Goal: Communication & Community: Answer question/provide support

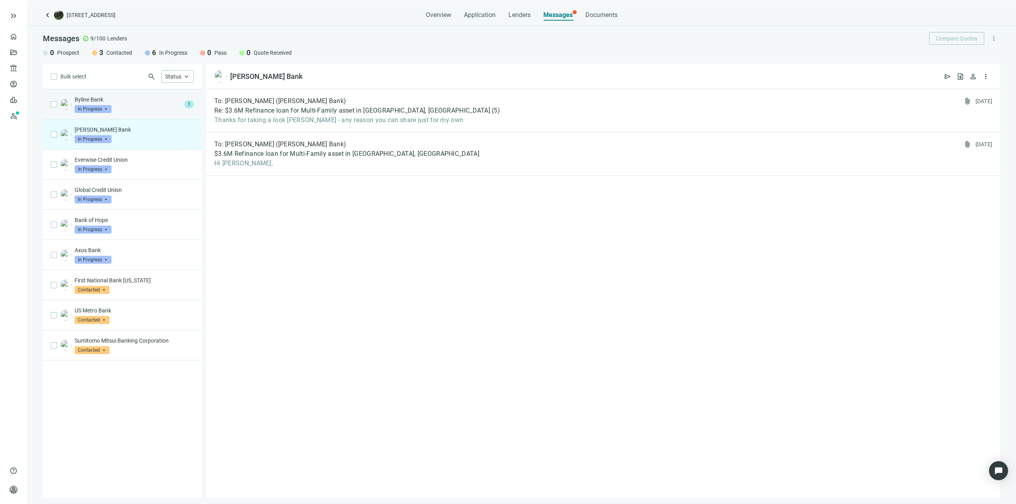
click at [150, 109] on div "Byline Bank In Progress arrow_drop_down" at bounding box center [128, 104] width 107 height 17
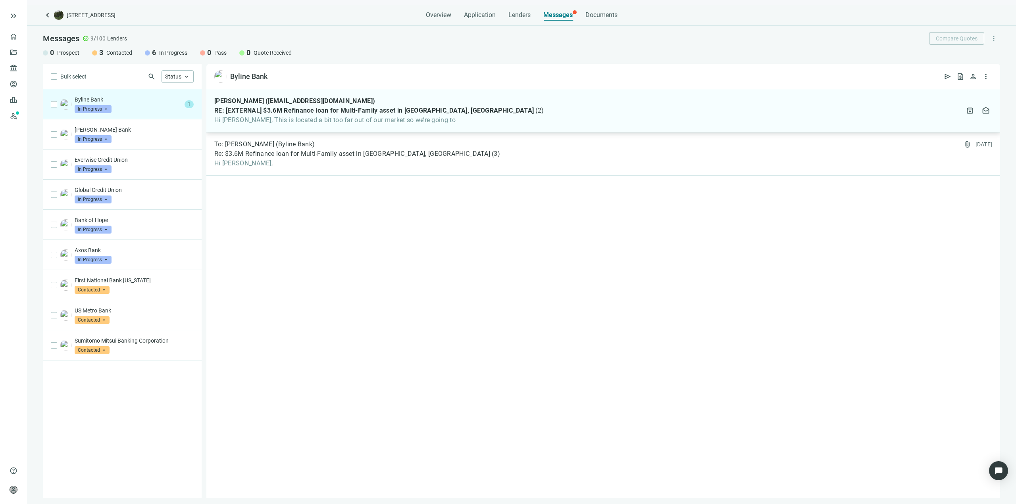
click at [283, 130] on div "[PERSON_NAME] ([EMAIL_ADDRESS][DOMAIN_NAME]) RE: [EXTERNAL] $3.6M Refinance loa…" at bounding box center [602, 110] width 793 height 43
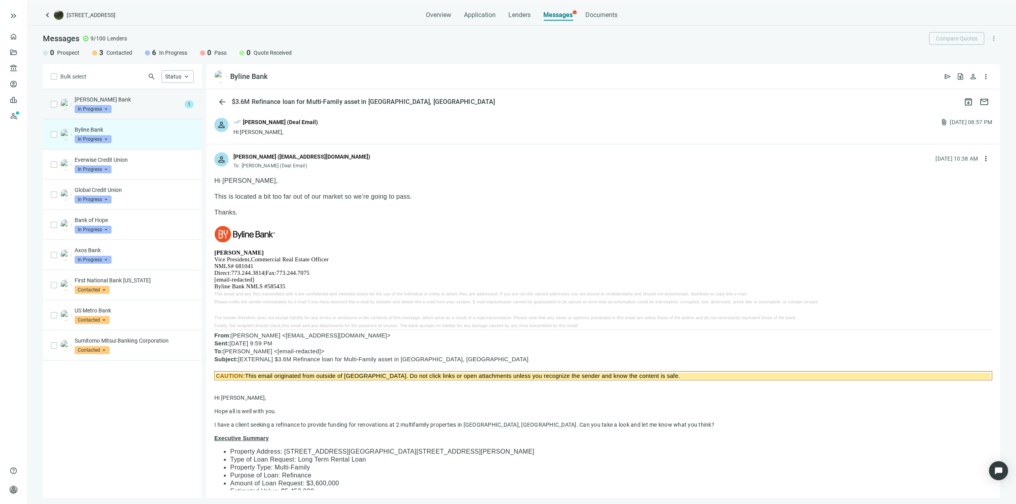
click at [147, 113] on div "[PERSON_NAME] Bank In Progress arrow_drop_down 1" at bounding box center [122, 104] width 159 height 30
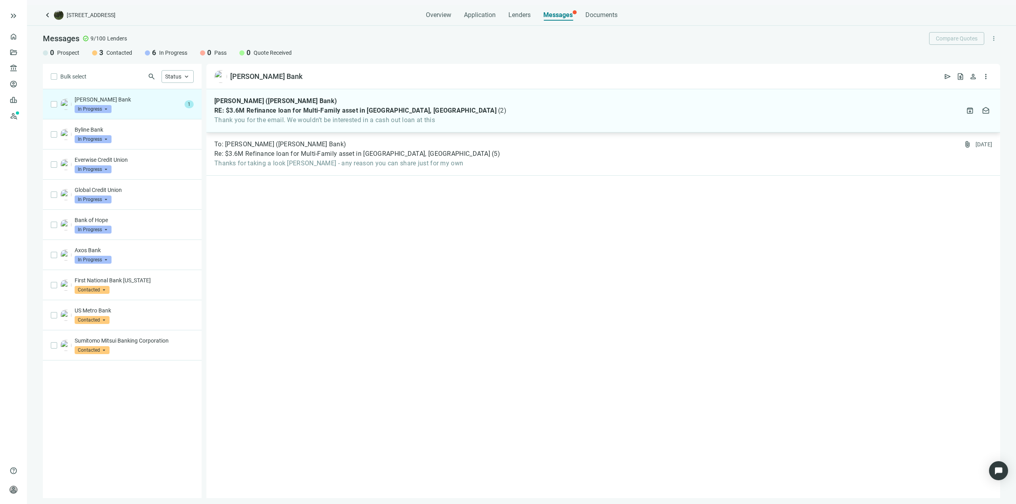
click at [408, 120] on span "Thank you for the email. We wouldn’t be interested in a cash out loan at this" at bounding box center [360, 120] width 292 height 8
